Goal: Communication & Community: Answer question/provide support

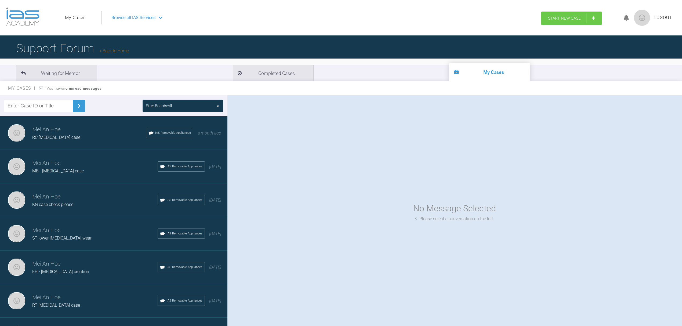
click at [554, 18] on span "Start New Case" at bounding box center [564, 18] width 33 height 5
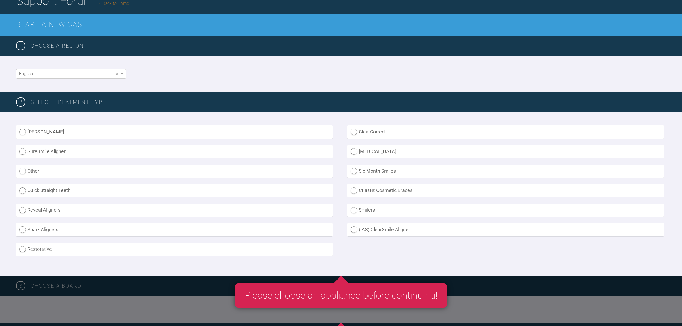
scroll to position [71, 0]
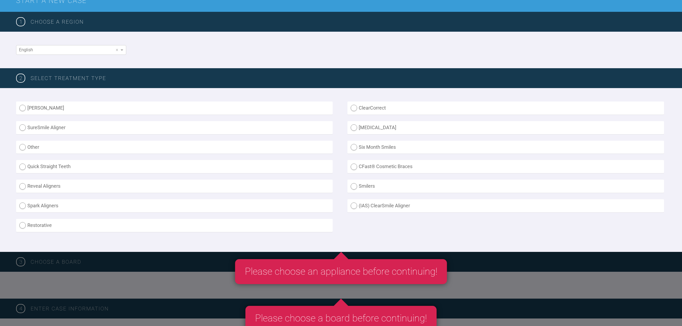
click at [383, 203] on label "(IAS) ClearSmile Aligner" at bounding box center [505, 205] width 317 height 13
radio Aligner "true"
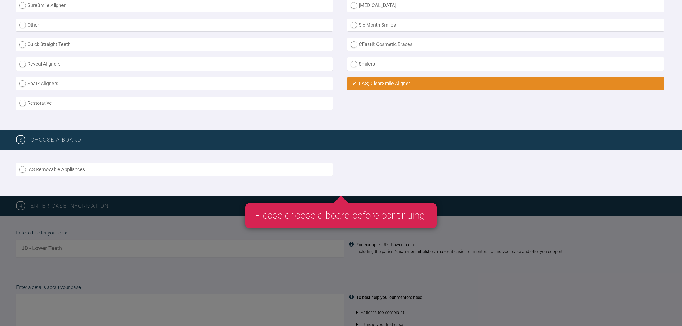
scroll to position [215, 0]
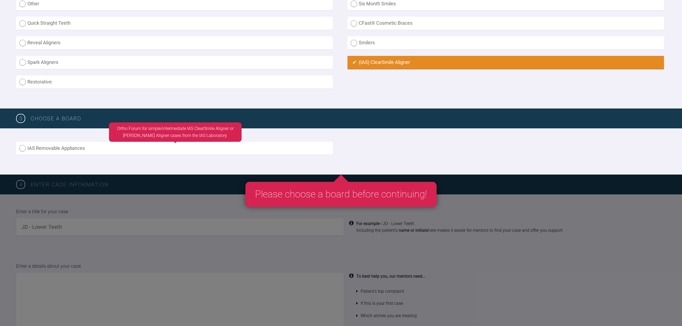
click at [294, 152] on label "IAS Removable Appliances" at bounding box center [174, 148] width 317 height 13
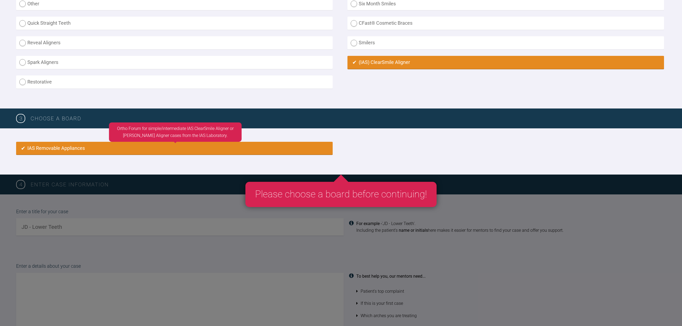
radio input "true"
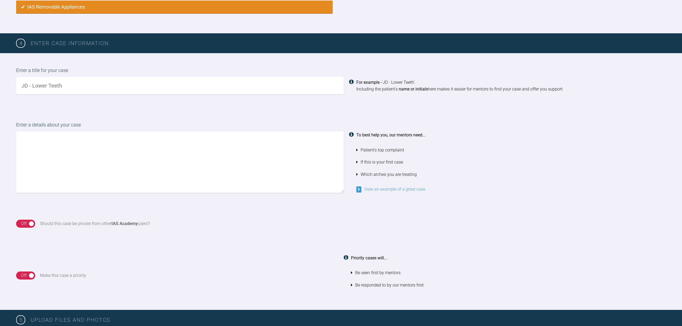
click at [296, 88] on input "text" at bounding box center [180, 85] width 328 height 17
type input "AP - improve EoF"
click at [278, 165] on textarea at bounding box center [180, 162] width 328 height 61
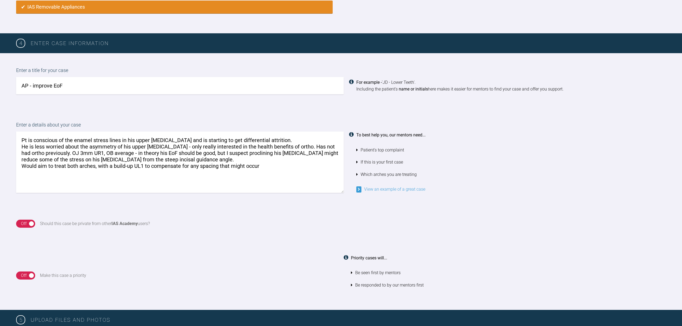
type textarea "Pt is conscious of the enamel stress lines in his upper incisors and is startin…"
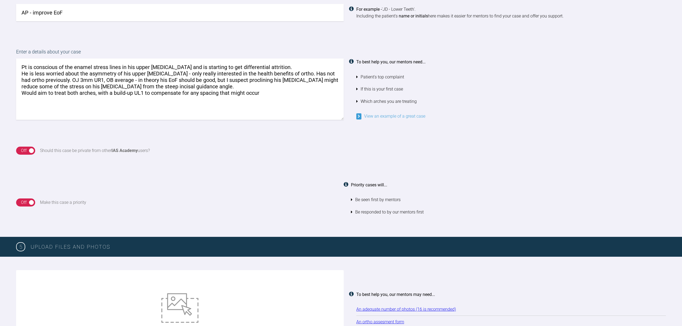
scroll to position [428, 0]
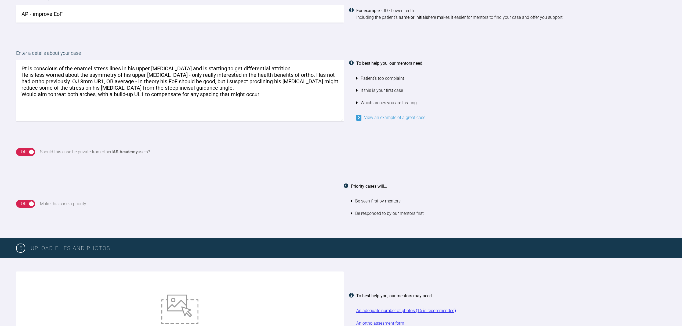
click at [23, 153] on div "Off" at bounding box center [24, 151] width 6 height 7
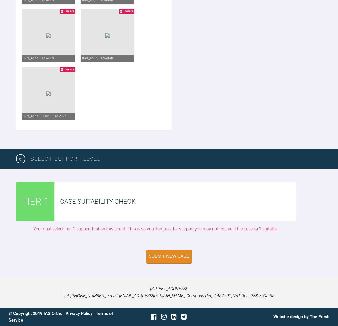
scroll to position [1165, 0]
click at [188, 203] on div "Case Suitability Check" at bounding box center [178, 201] width 236 height 10
click at [176, 256] on div "Submit New Case" at bounding box center [169, 256] width 40 height 5
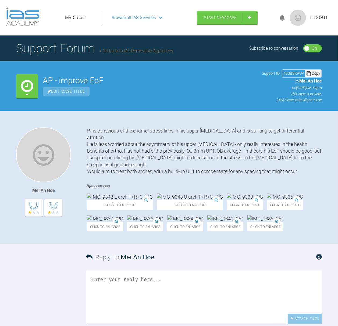
click at [158, 22] on div "Browse all IAS Services" at bounding box center [147, 17] width 81 height 13
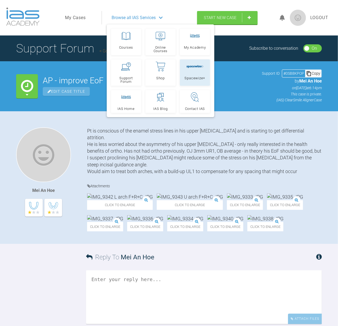
click at [186, 63] on div at bounding box center [194, 67] width 17 height 10
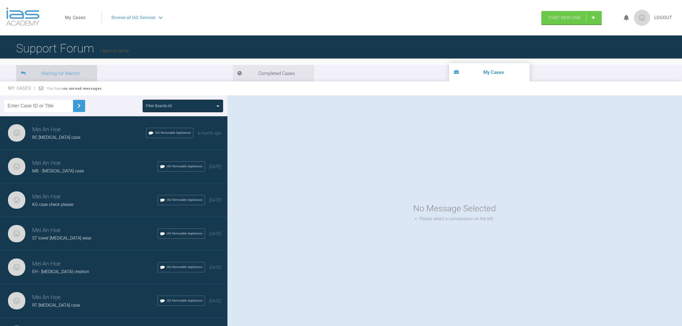
click at [71, 80] on li "Waiting for Mentor" at bounding box center [56, 73] width 81 height 16
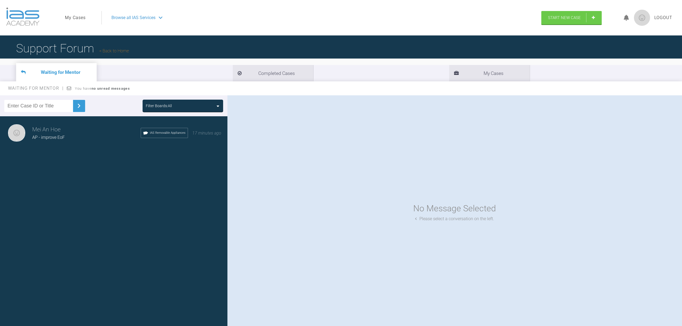
click at [76, 127] on h3 "Mei An Hoe" at bounding box center [86, 129] width 108 height 9
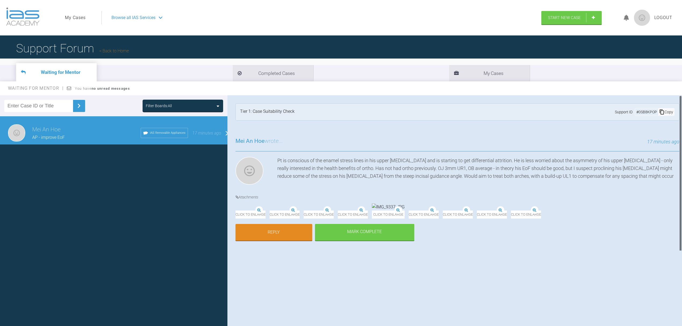
scroll to position [6, 0]
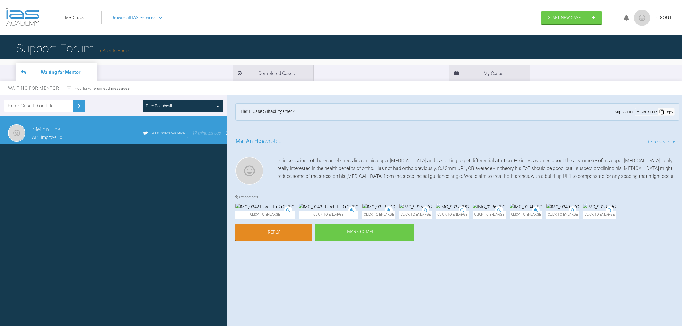
click at [474, 157] on div "Pt is conscious of the enamel stress lines in his upper [MEDICAL_DATA] and is s…" at bounding box center [478, 172] width 402 height 30
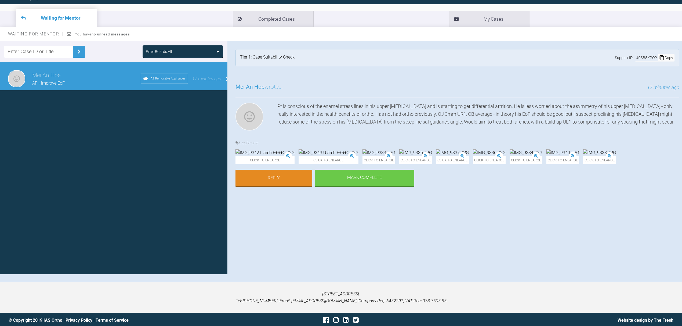
scroll to position [56, 0]
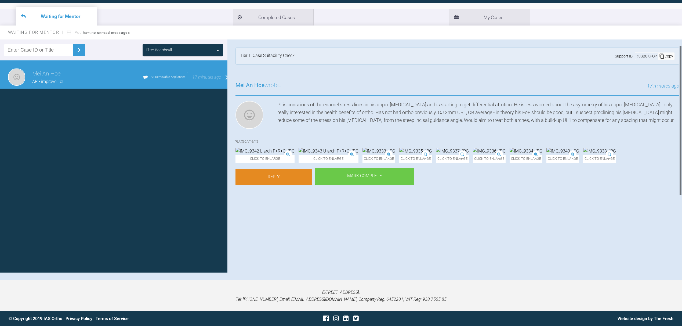
click at [296, 185] on link "Reply" at bounding box center [274, 177] width 77 height 17
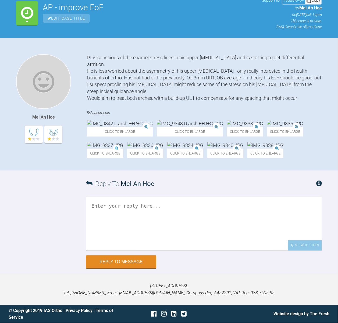
scroll to position [168, 0]
click at [310, 244] on div "Attach Files" at bounding box center [305, 245] width 34 height 10
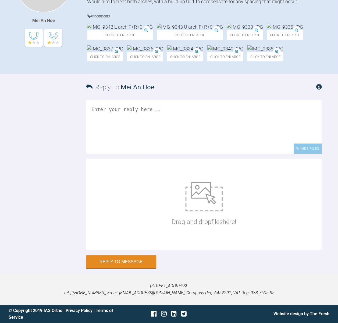
scroll to position [264, 0]
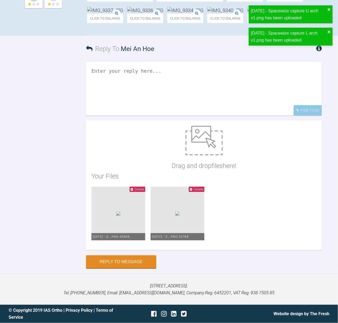
click at [236, 114] on textarea at bounding box center [204, 89] width 236 height 54
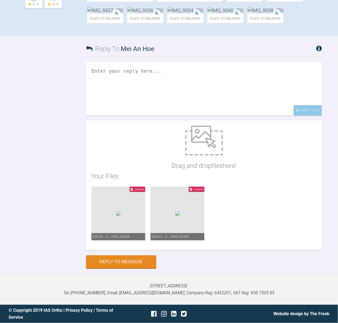
scroll to position [300, 0]
click at [205, 108] on textarea at bounding box center [204, 89] width 236 height 54
type textarea "S"
drag, startPoint x: 184, startPoint y: 74, endPoint x: 172, endPoint y: 83, distance: 14.8
click at [172, 83] on textarea "Assumes the spacing could be loclaised to UL1 distal" at bounding box center [204, 89] width 236 height 54
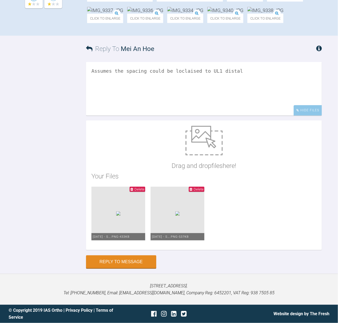
click at [308, 93] on textarea "Assumes the spacing could be loclaised to UL1 distal" at bounding box center [204, 89] width 236 height 54
click at [95, 75] on textarea "Assumes the spacing could be loclaised to UL1 distal" at bounding box center [204, 89] width 236 height 54
click at [136, 86] on textarea "I've given the Spacewize a go - it assumes the spacing could be loclaised to UL…" at bounding box center [204, 89] width 236 height 54
click at [264, 82] on textarea "I've given the Spacewize a go - it assumes the spacing could be loclaised to UL…" at bounding box center [204, 89] width 236 height 54
drag, startPoint x: 280, startPoint y: 74, endPoint x: 254, endPoint y: 77, distance: 25.9
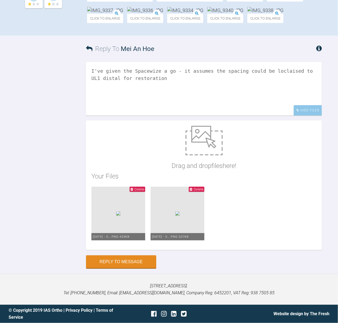
click at [254, 77] on textarea "I've given the Spacewize a go - it assumes the spacing could be loclaised to UL…" at bounding box center [204, 89] width 236 height 54
click at [247, 99] on textarea "I've given the Spacewize a go - it assumes the spacing could be loclaised to UL…" at bounding box center [204, 89] width 236 height 54
type textarea "I've given the Spacewize a go - it assumes the spacing could be loclaised to UL…"
click at [129, 269] on button "Reply to Message" at bounding box center [121, 262] width 70 height 13
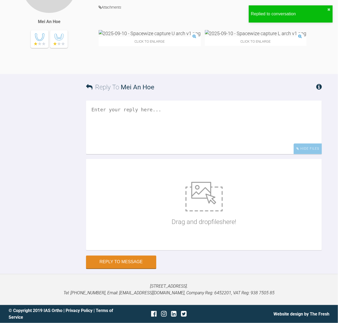
scroll to position [413, 0]
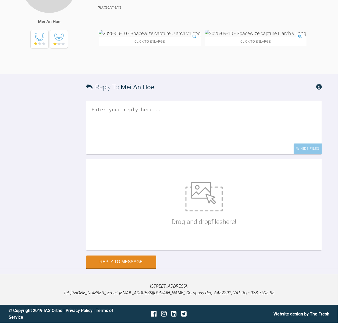
click at [141, 37] on img at bounding box center [150, 33] width 102 height 7
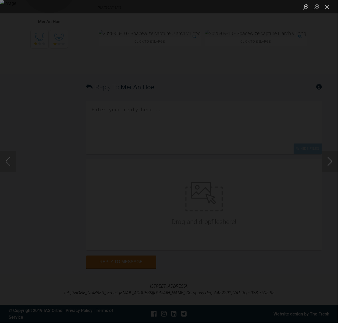
click at [200, 131] on img "Lightbox" at bounding box center [169, 161] width 338 height 323
click at [228, 137] on img "Lightbox" at bounding box center [169, 161] width 338 height 323
click at [228, 137] on img "Lightbox" at bounding box center [109, 187] width 678 height 650
click at [228, 137] on img "Lightbox" at bounding box center [109, 163] width 678 height 650
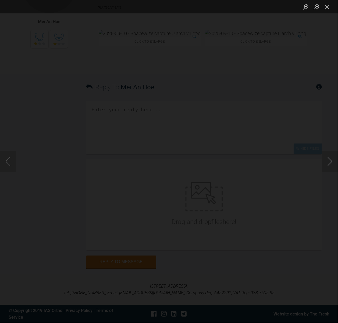
click at [228, 137] on img "Lightbox" at bounding box center [109, 163] width 678 height 650
click at [256, 37] on div "Lightbox" at bounding box center [169, 161] width 338 height 323
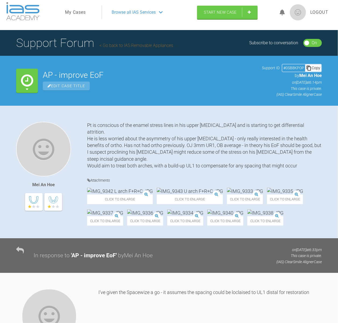
scroll to position [0, 0]
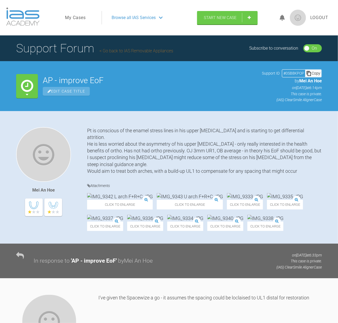
click at [323, 14] on span "Logout" at bounding box center [319, 17] width 18 height 7
